Goal: Transaction & Acquisition: Purchase product/service

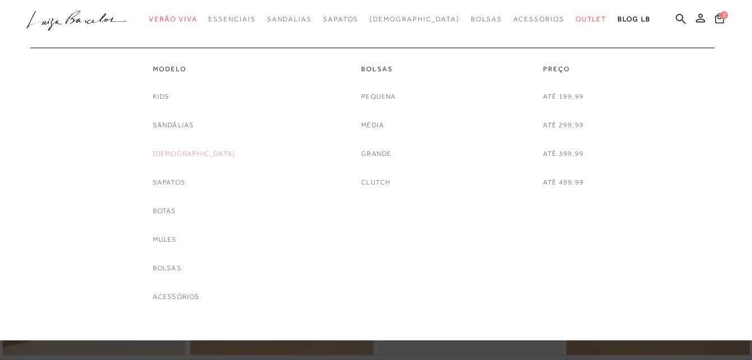
click at [183, 153] on link "[DEMOGRAPHIC_DATA]" at bounding box center [194, 154] width 83 height 12
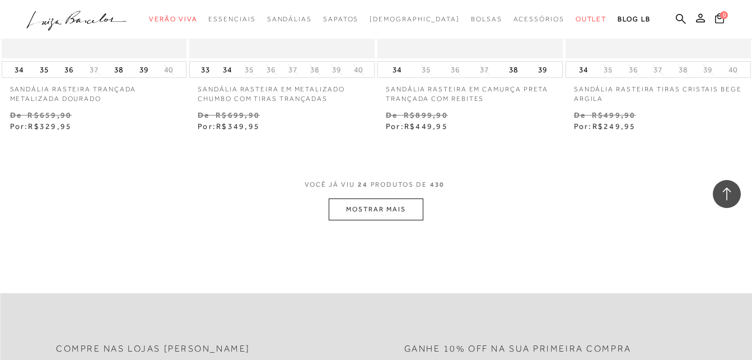
scroll to position [2111, 0]
click at [404, 201] on button "MOSTRAR MAIS" at bounding box center [376, 209] width 94 height 22
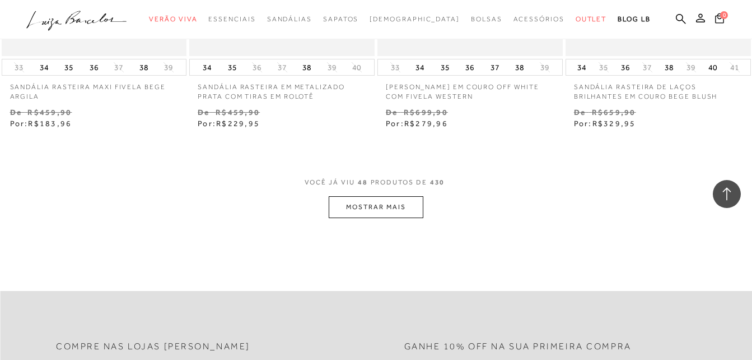
scroll to position [4298, 0]
click at [406, 204] on button "MOSTRAR MAIS" at bounding box center [376, 206] width 94 height 22
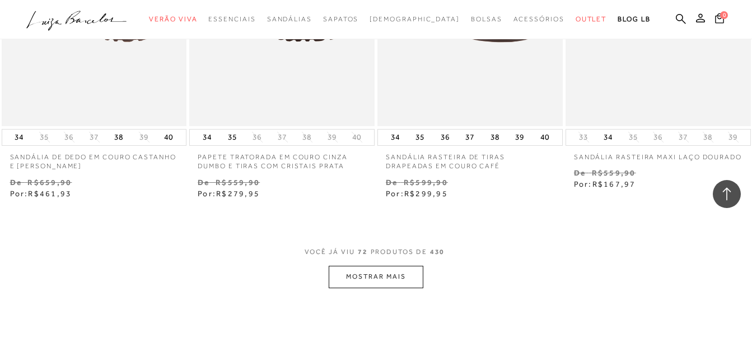
scroll to position [6413, 0]
click at [404, 278] on button "MOSTRAR MAIS" at bounding box center [376, 276] width 94 height 22
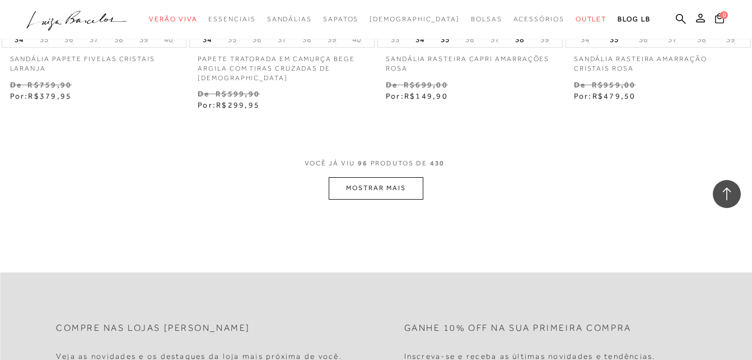
scroll to position [8705, 0]
click at [403, 192] on button "MOSTRAR MAIS" at bounding box center [376, 187] width 94 height 22
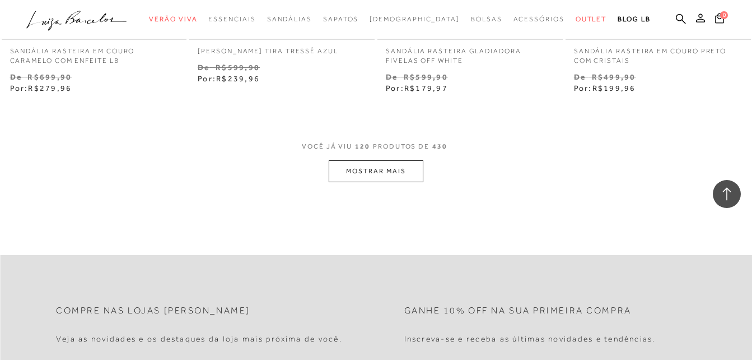
scroll to position [10916, 0]
click at [405, 163] on button "MOSTRAR MAIS" at bounding box center [376, 171] width 94 height 22
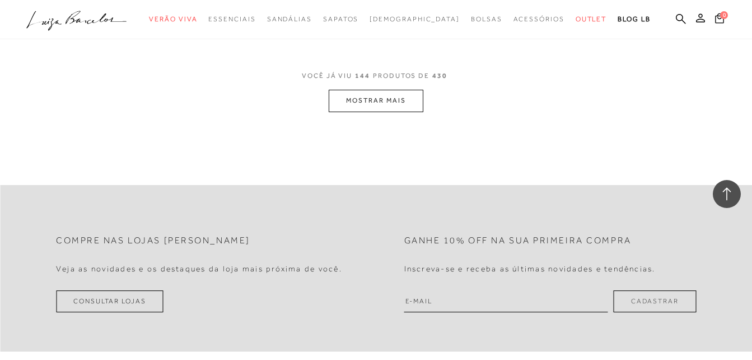
scroll to position [13180, 0]
click at [391, 100] on button "MOSTRAR MAIS" at bounding box center [376, 100] width 94 height 22
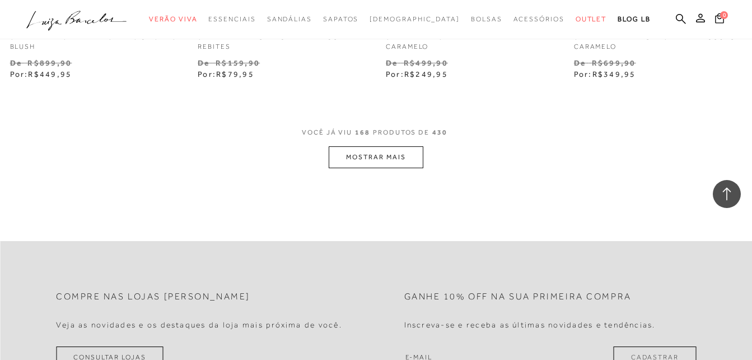
scroll to position [15318, 0]
click at [404, 153] on button "MOSTRAR MAIS" at bounding box center [376, 157] width 94 height 22
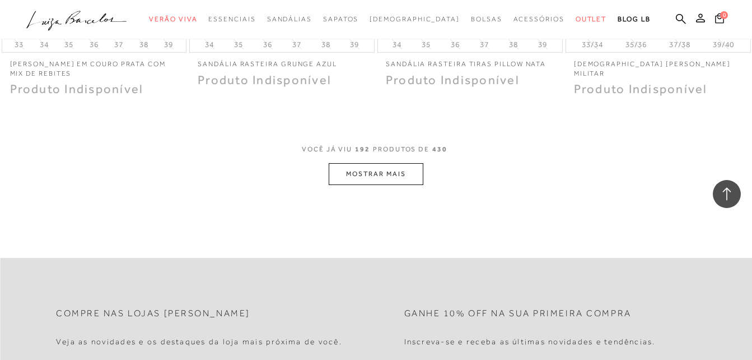
scroll to position [17476, 0]
